Goal: Transaction & Acquisition: Purchase product/service

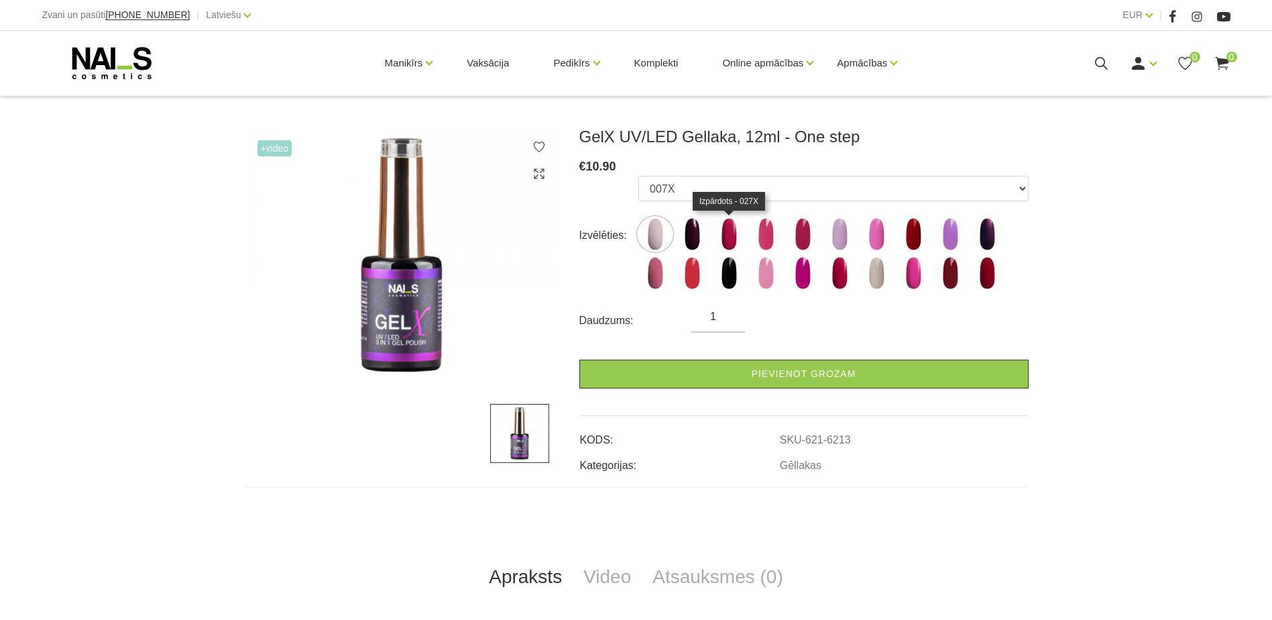
scroll to position [134, 0]
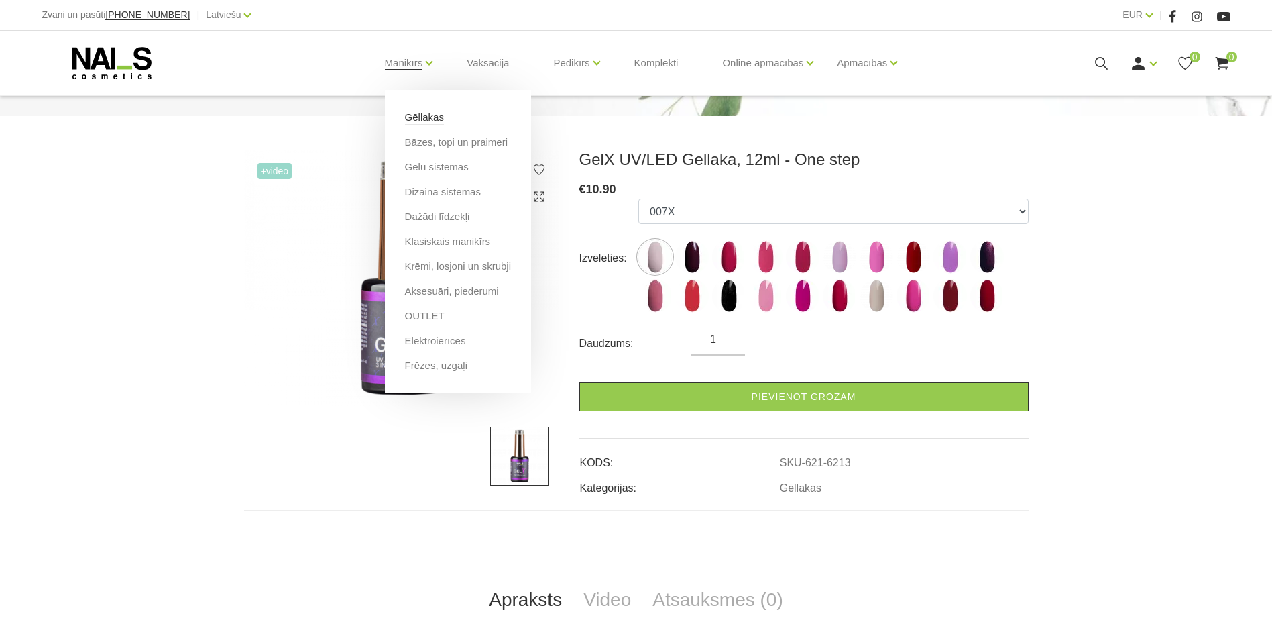
click at [431, 124] on link "Gēllakas" at bounding box center [424, 117] width 39 height 15
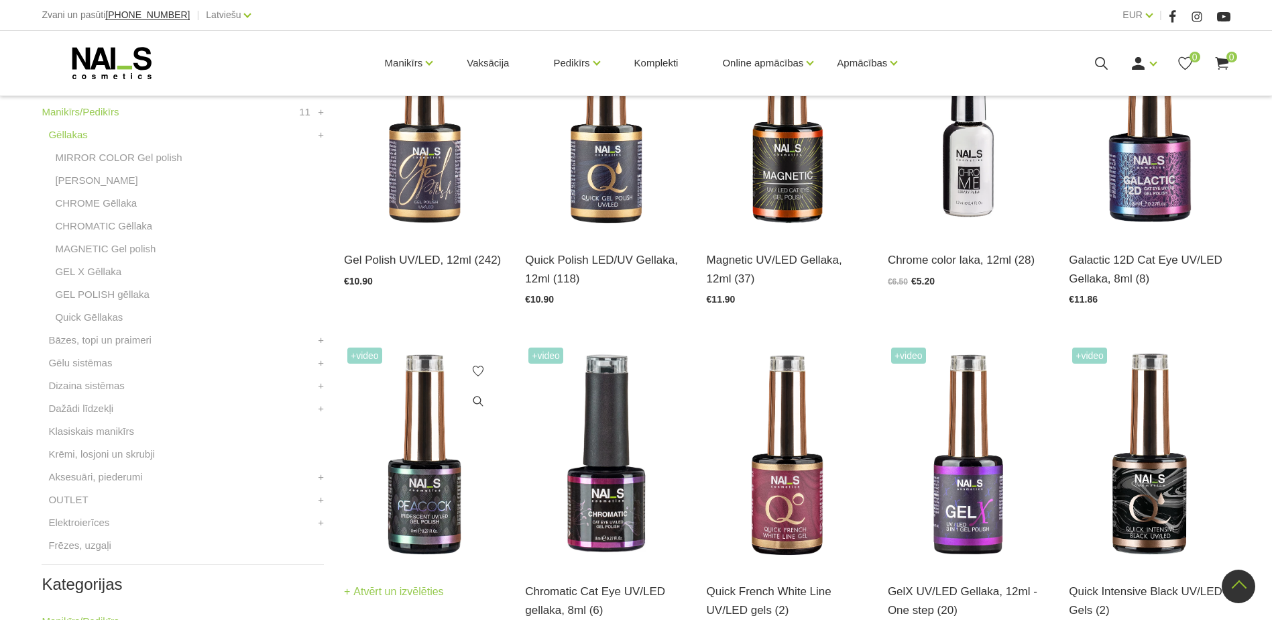
scroll to position [470, 0]
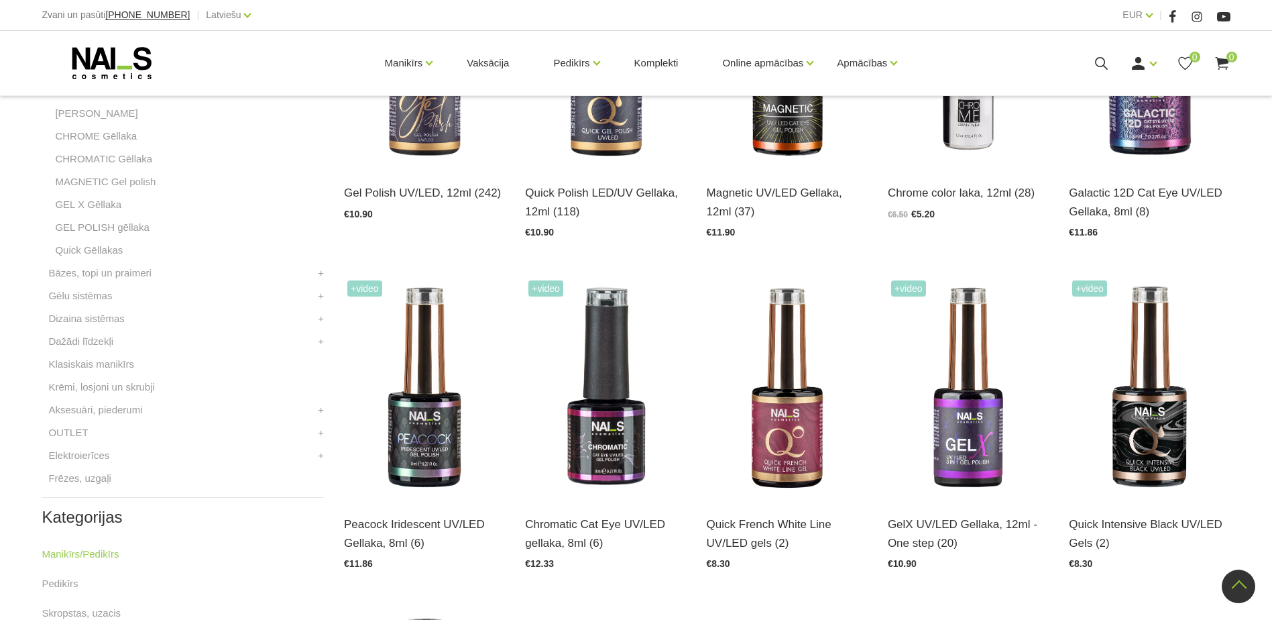
click at [93, 434] on li "OUTLET Piederumi Lietošanai mājās Pirms/pēc vaksācijas + Vaski Cietie Vaksācija…" at bounding box center [183, 436] width 282 height 23
click at [83, 435] on link "OUTLET" at bounding box center [68, 433] width 40 height 16
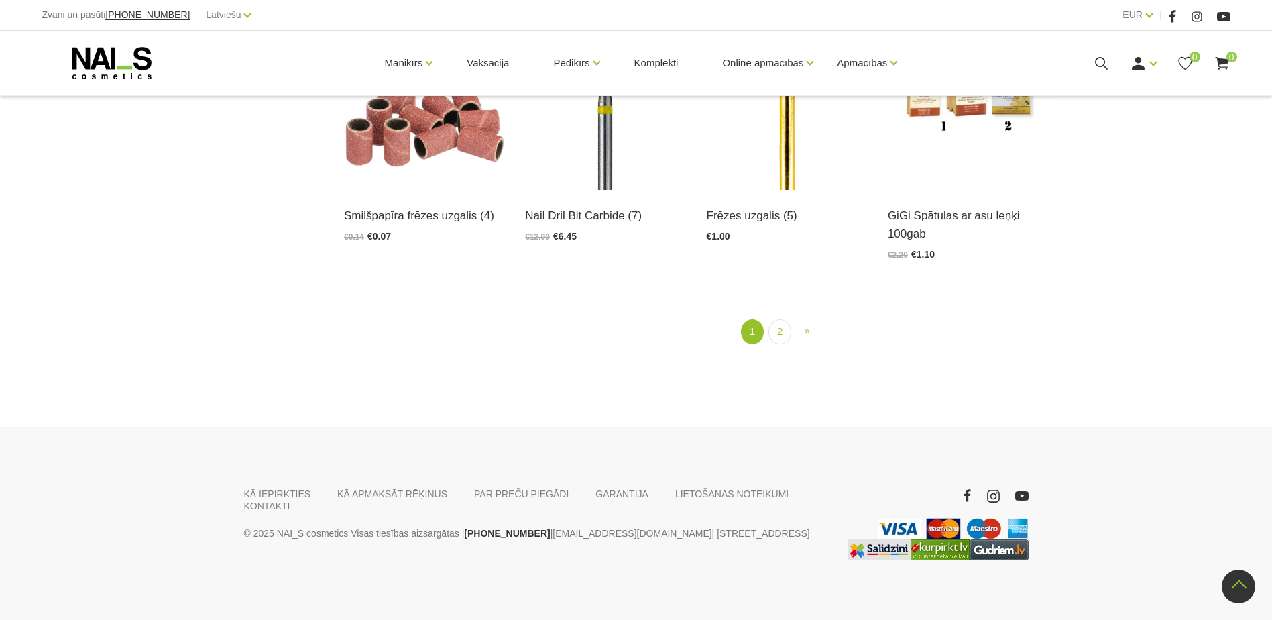
scroll to position [1780, 0]
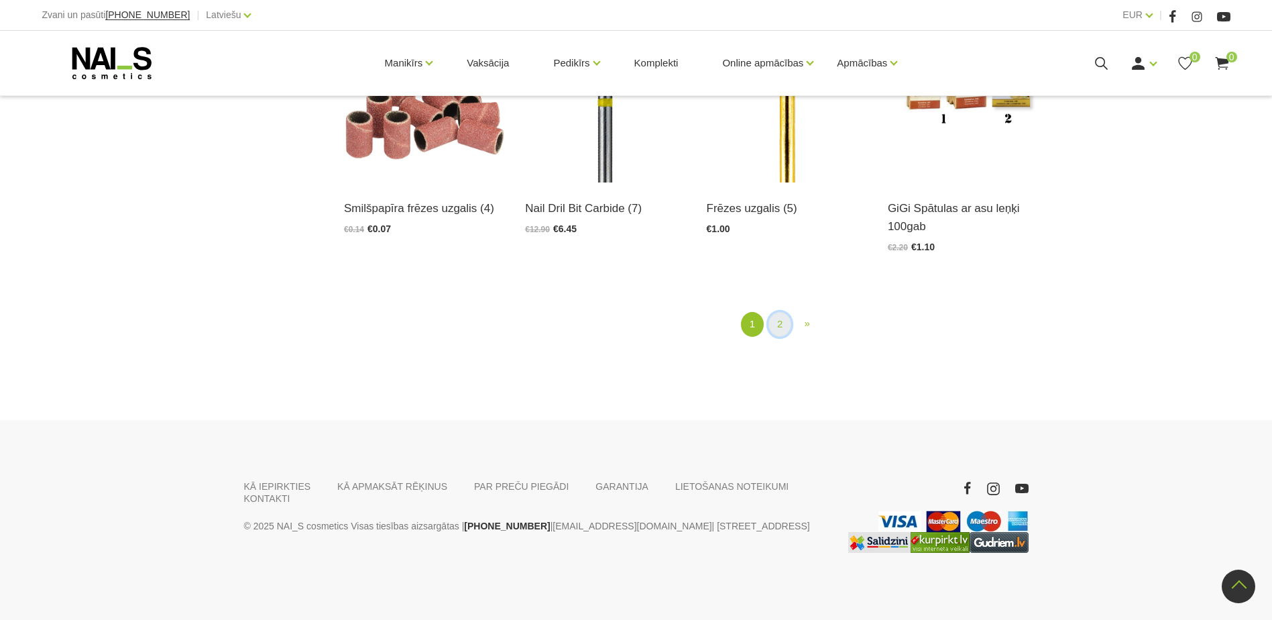
click at [784, 327] on link "2" at bounding box center [780, 324] width 23 height 25
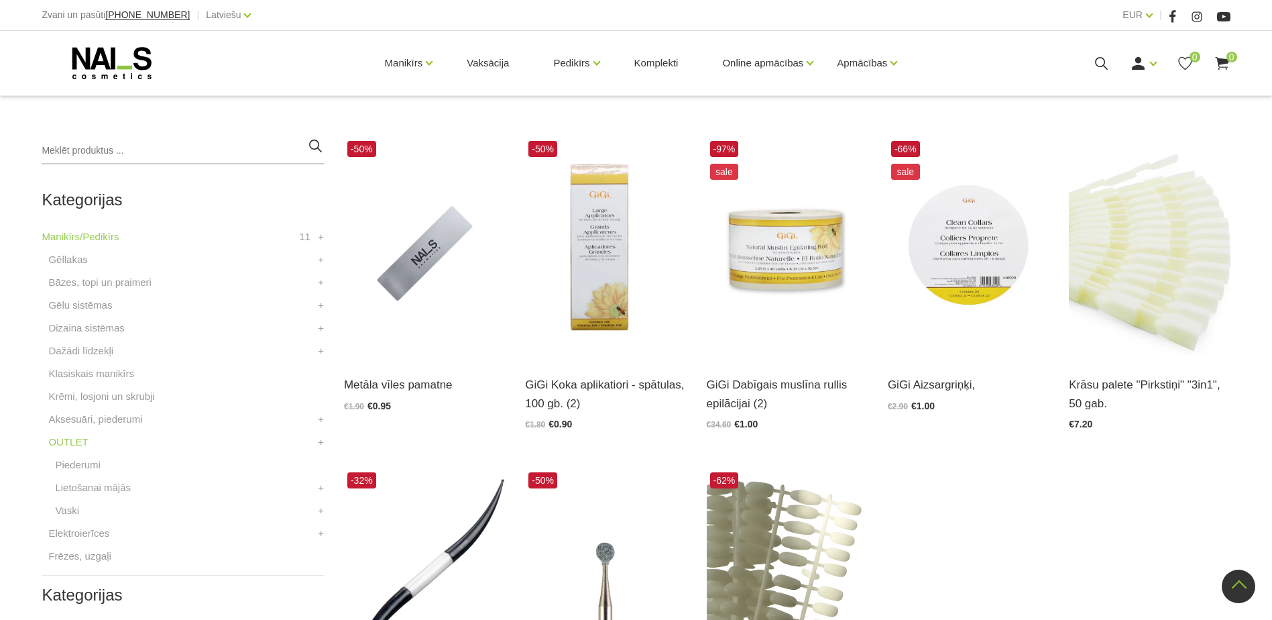
scroll to position [274, 0]
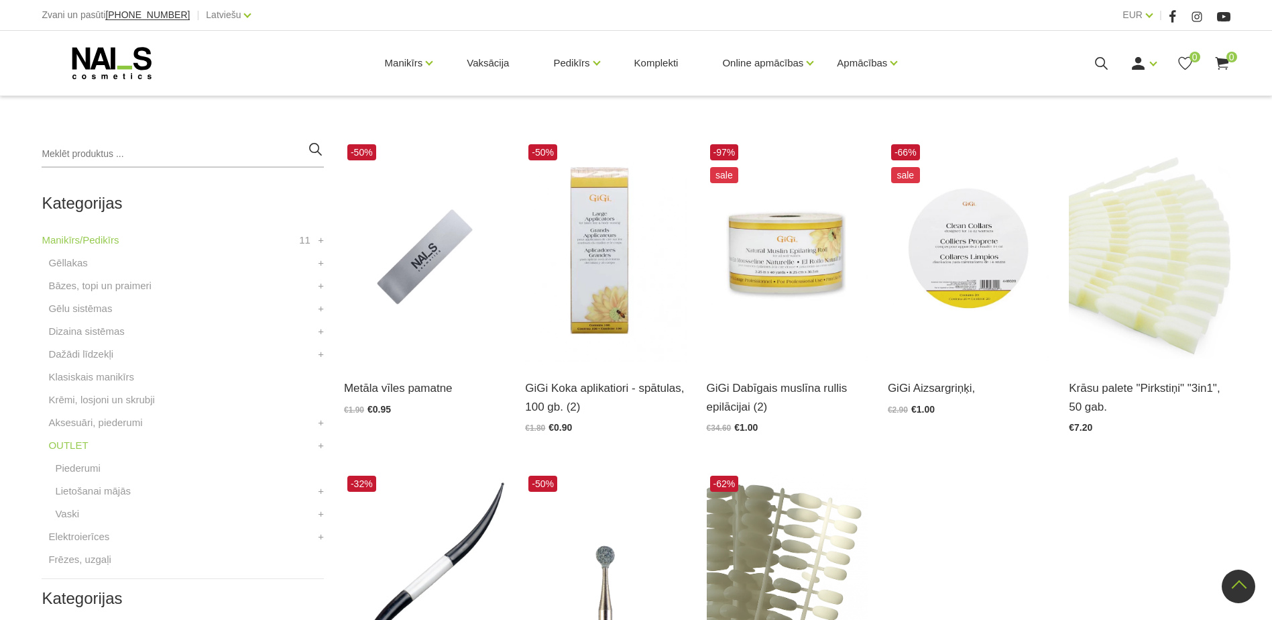
click at [109, 309] on li "Gēlu sistēmas Būvējošie gēli WANTED Būvējošie gēli + Krāsainie gēli +" at bounding box center [183, 312] width 282 height 23
click at [99, 311] on link "Gēlu sistēmas" at bounding box center [80, 309] width 64 height 16
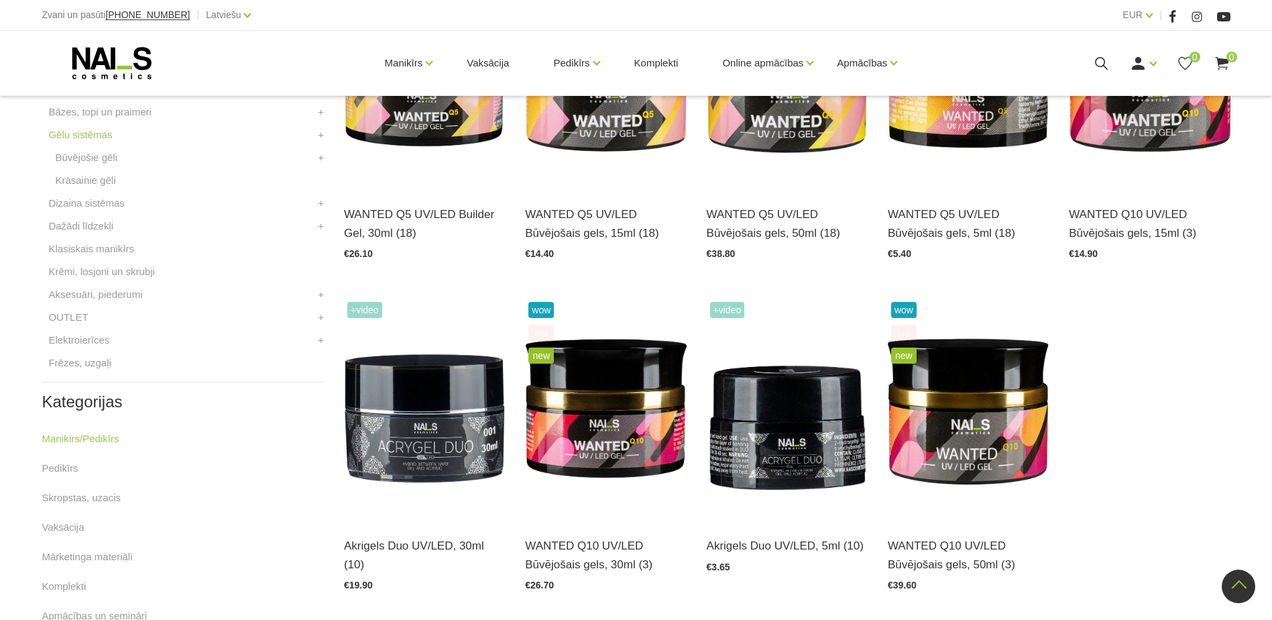
scroll to position [268, 0]
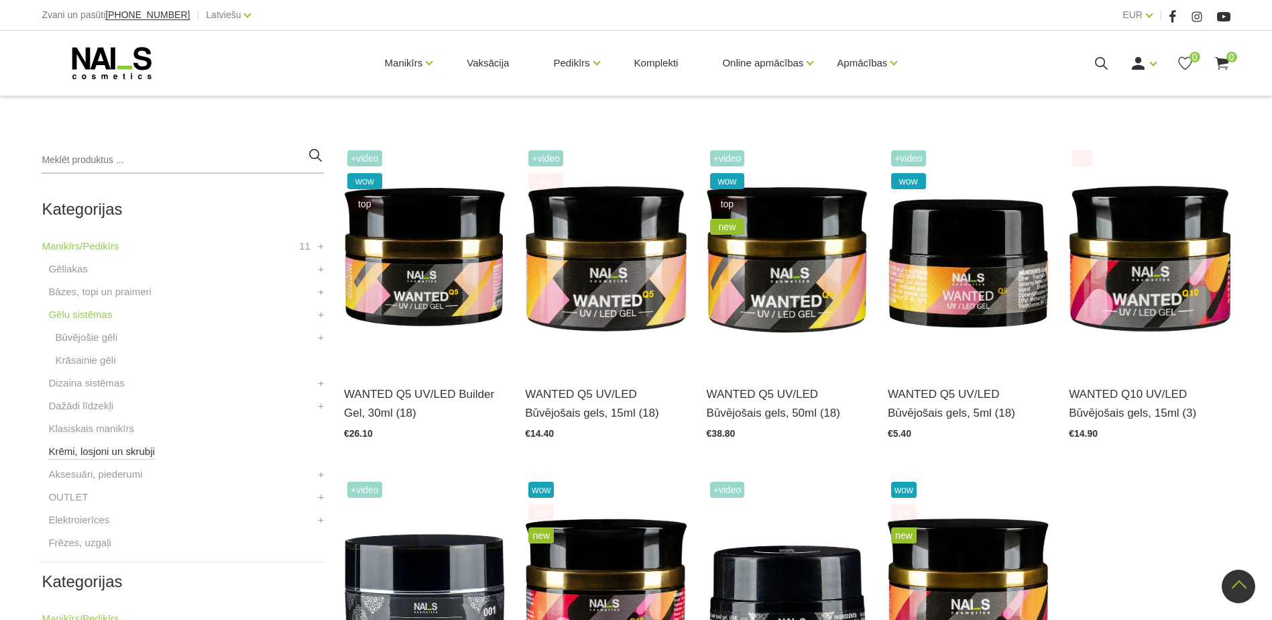
click at [127, 453] on link "Krēmi, losjoni un skrubji" at bounding box center [101, 451] width 106 height 16
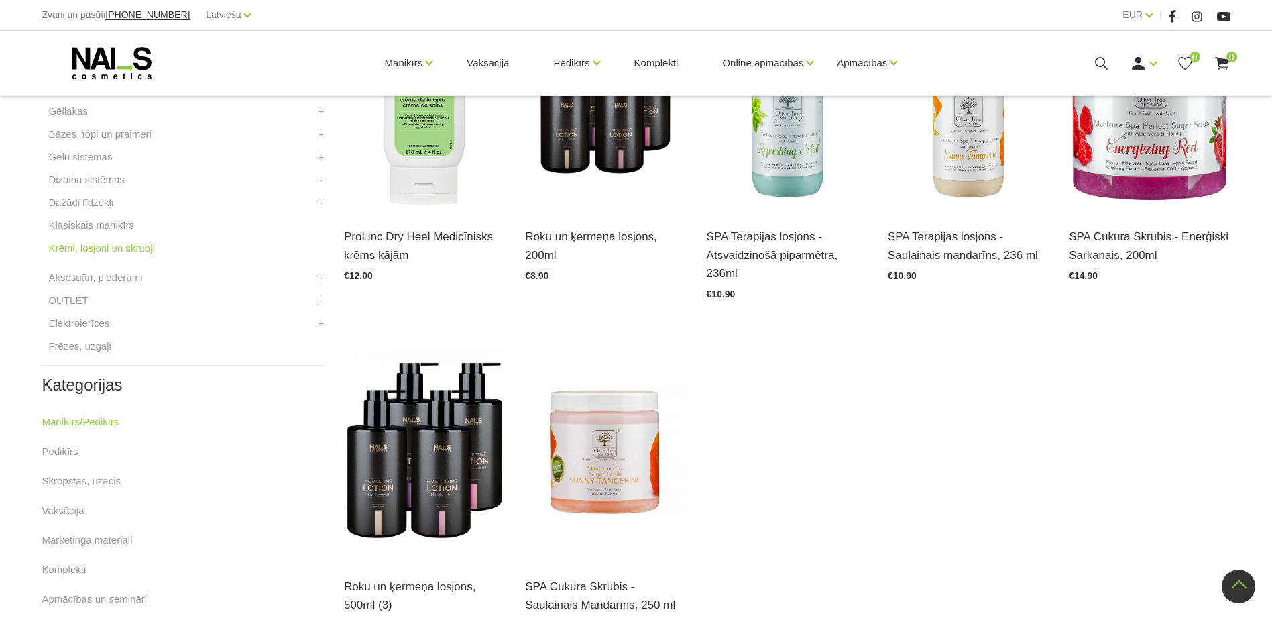
scroll to position [402, 0]
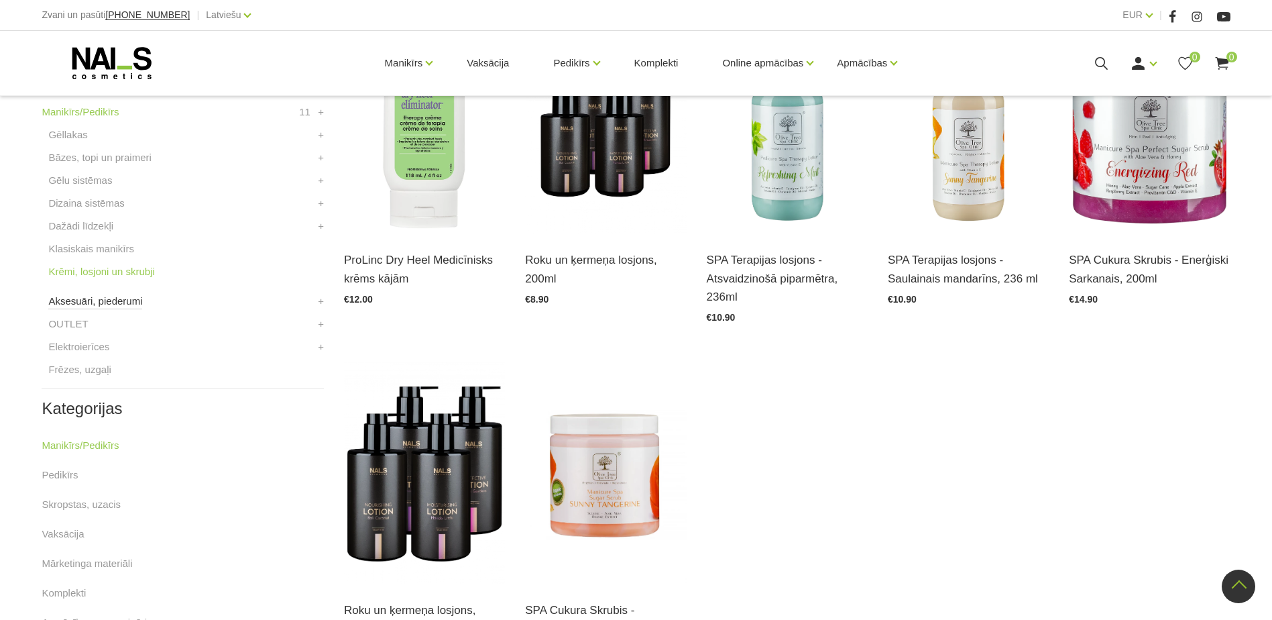
click at [125, 303] on link "Aksesuāri, piederumi" at bounding box center [95, 301] width 94 height 16
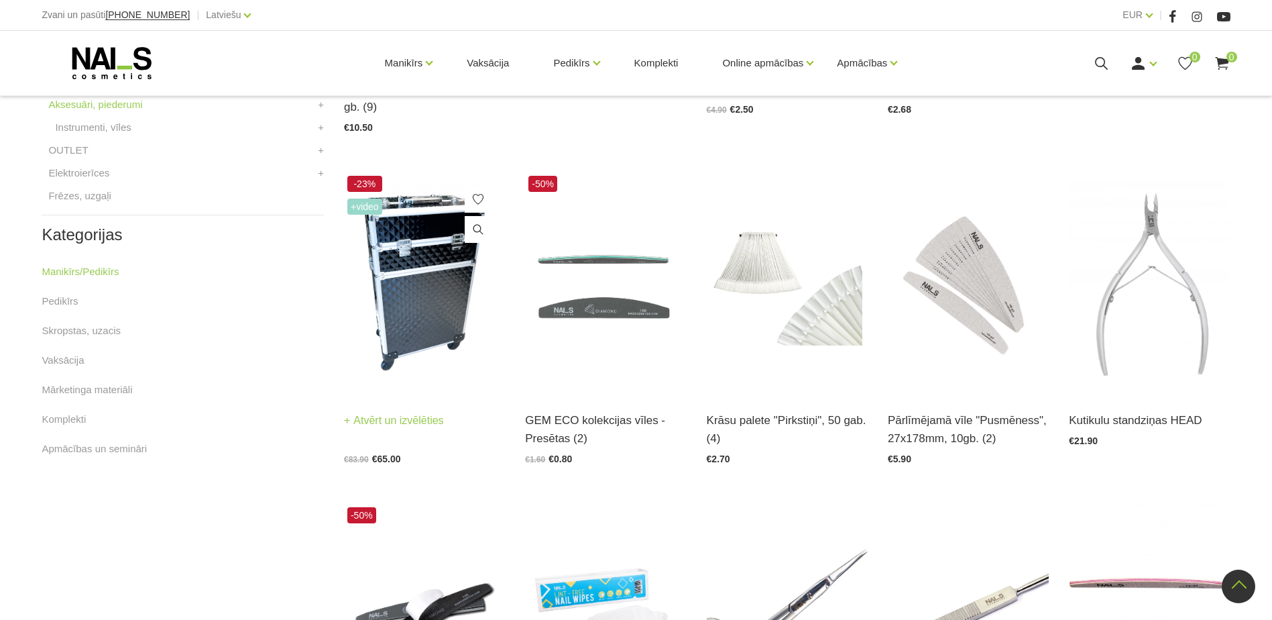
scroll to position [402, 0]
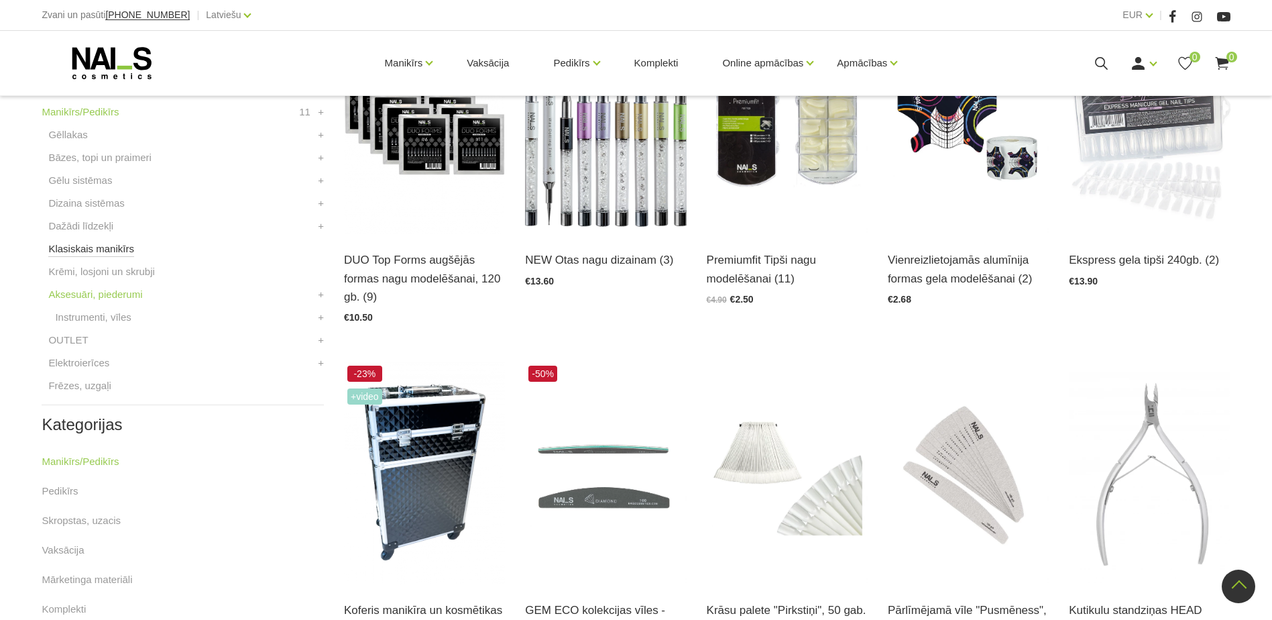
click at [69, 246] on link "Klasiskais manikīrs" at bounding box center [91, 249] width 86 height 16
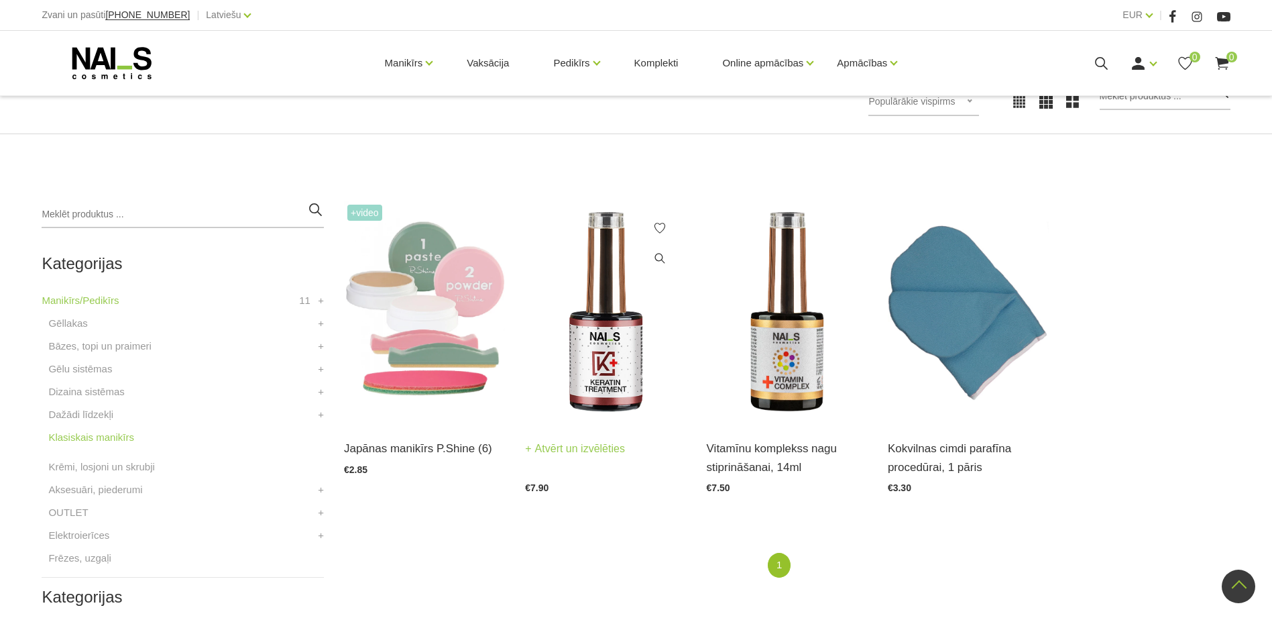
scroll to position [201, 0]
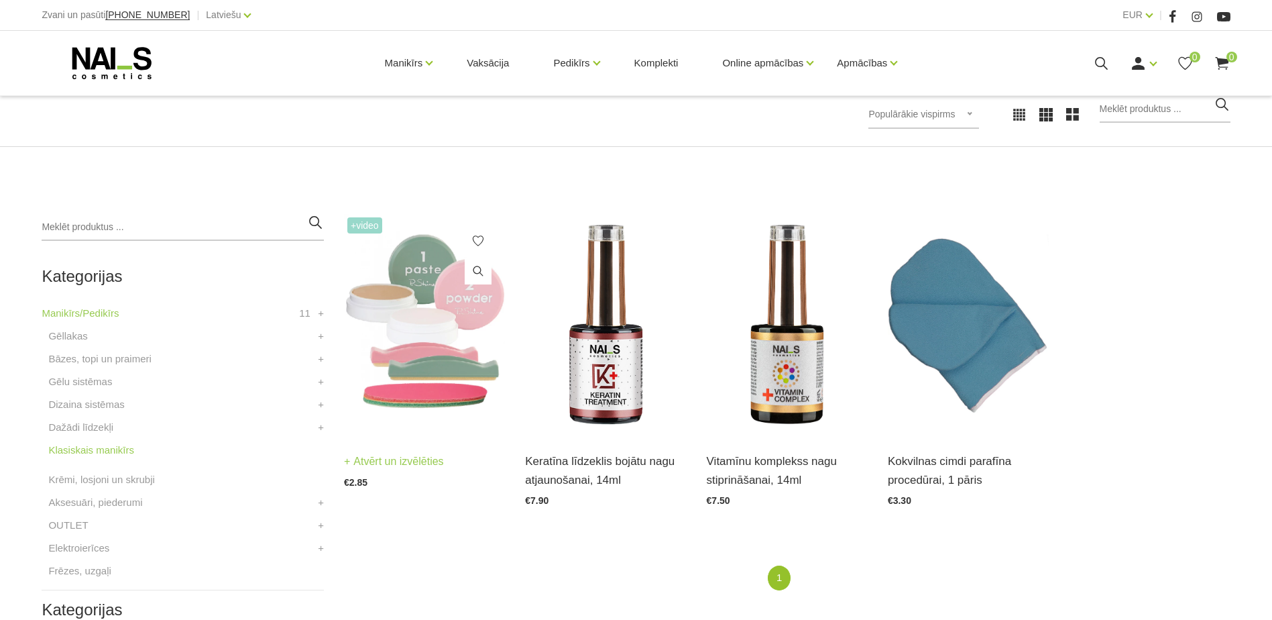
click at [448, 374] on img at bounding box center [424, 324] width 161 height 221
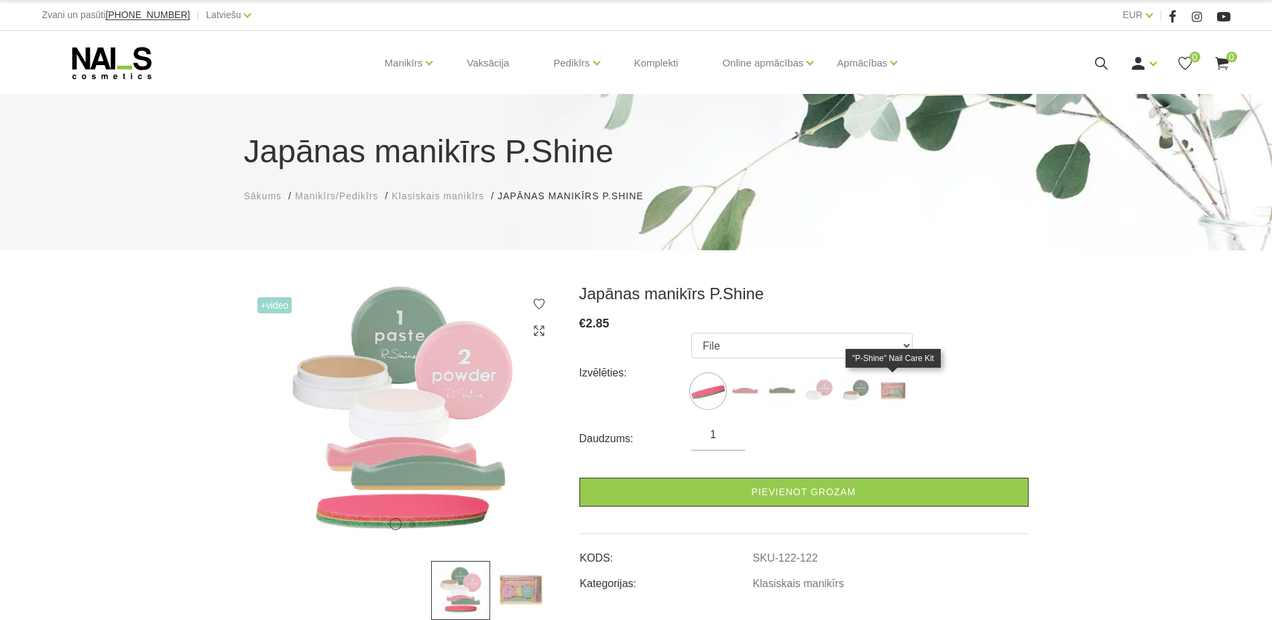
click at [886, 392] on img at bounding box center [893, 391] width 34 height 34
select select "127"
